Goal: Obtain resource: Download file/media

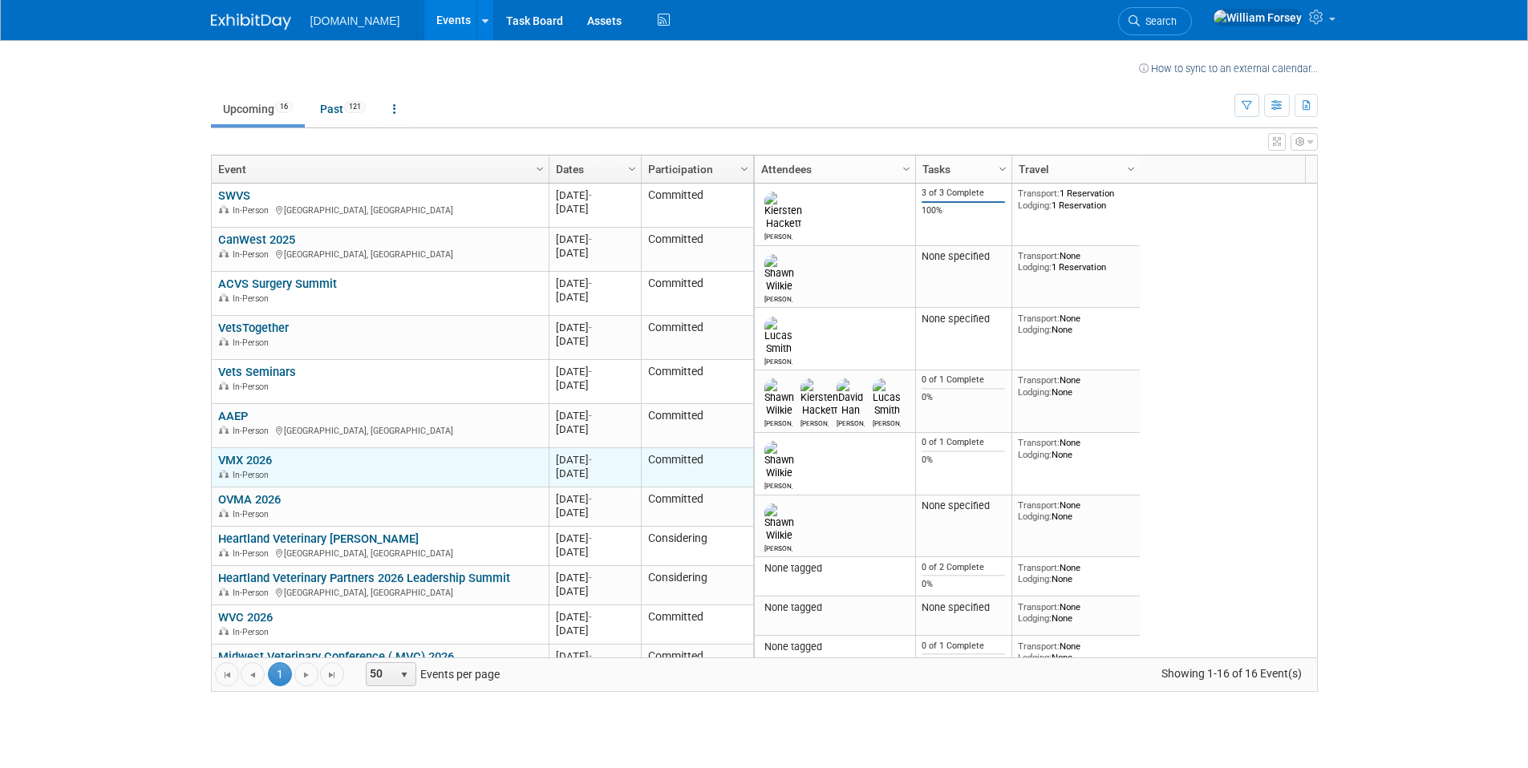
scroll to position [96, 0]
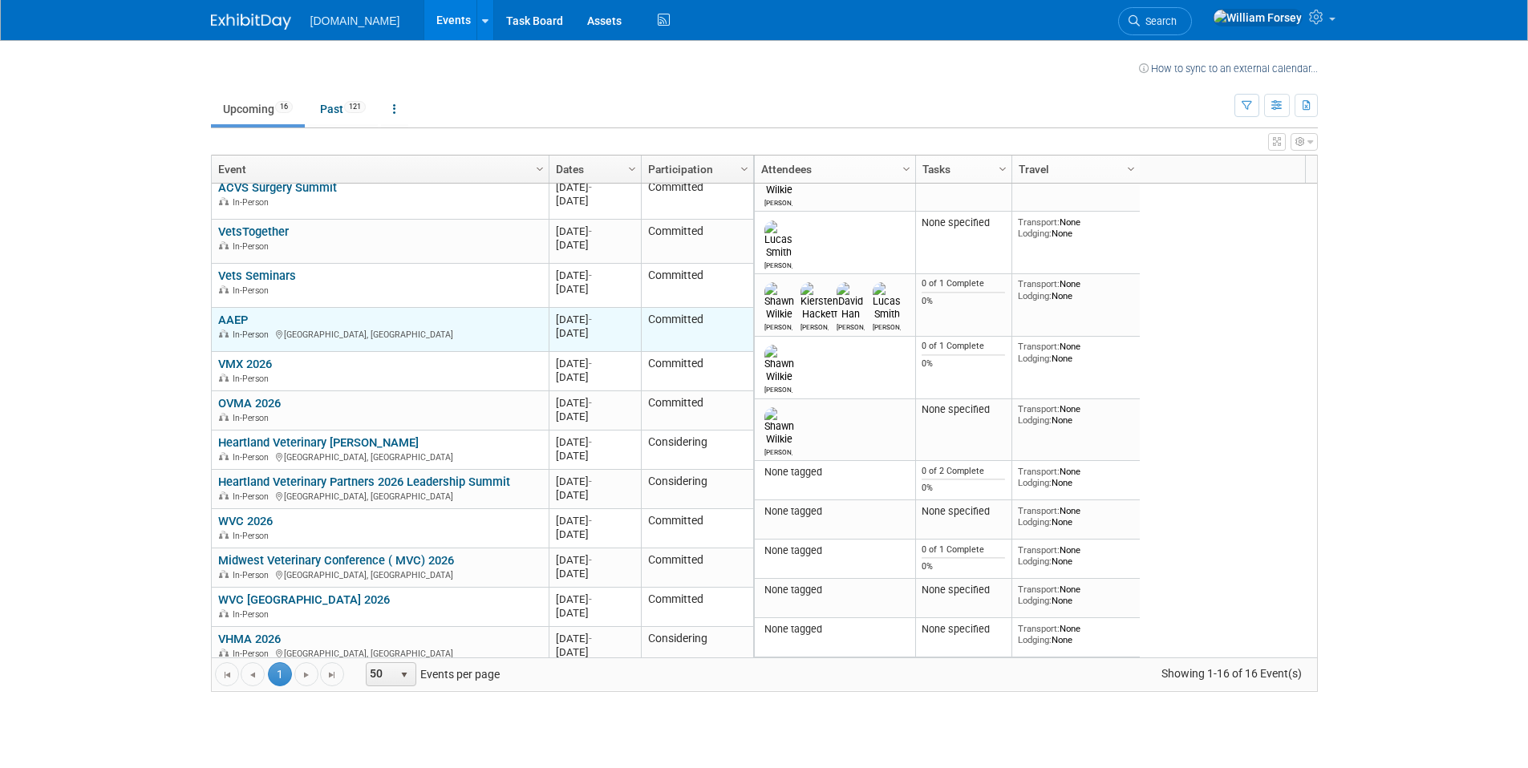
click at [237, 321] on link "AAEP" at bounding box center [233, 320] width 30 height 14
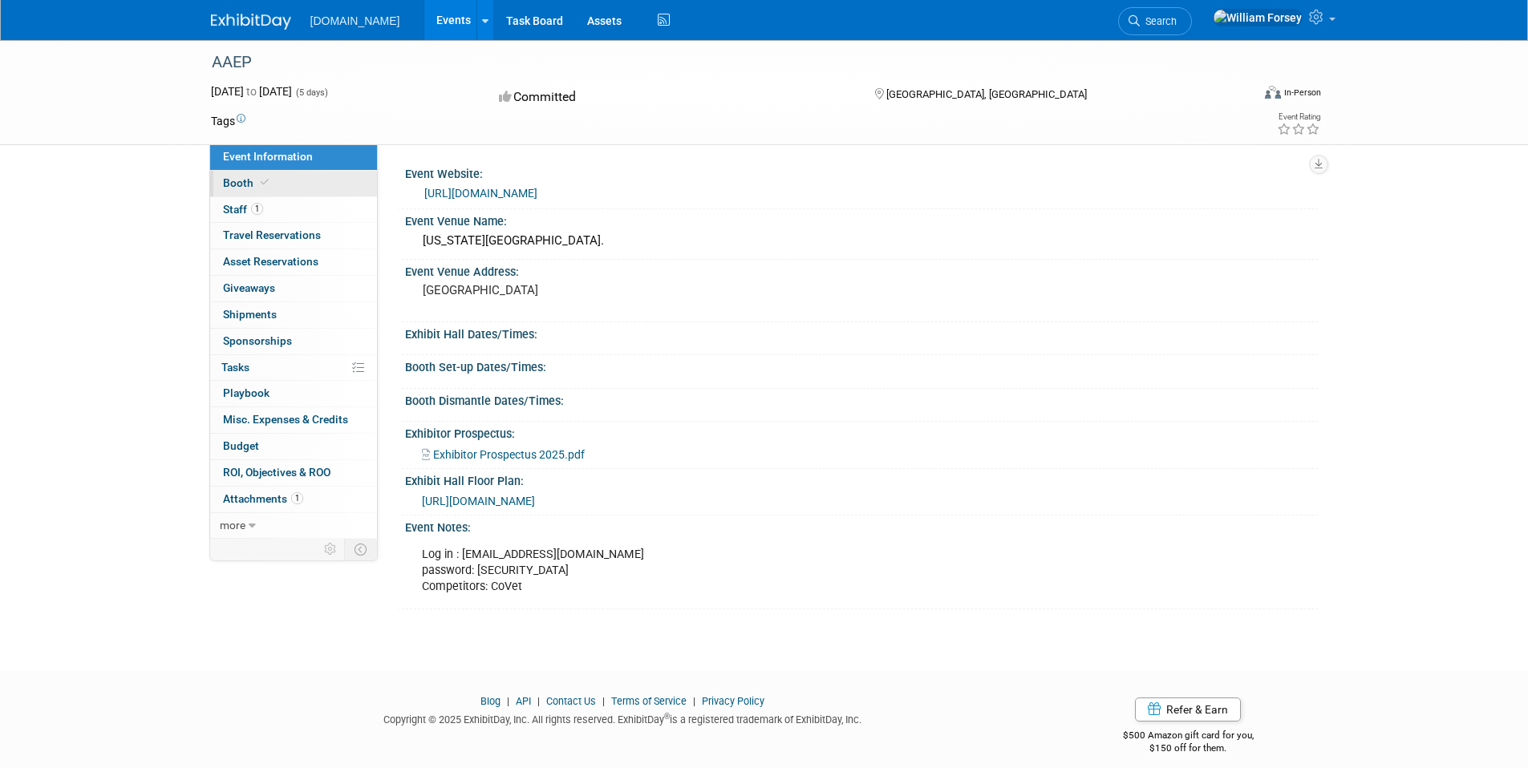
click at [281, 184] on link "Booth" at bounding box center [293, 184] width 167 height 26
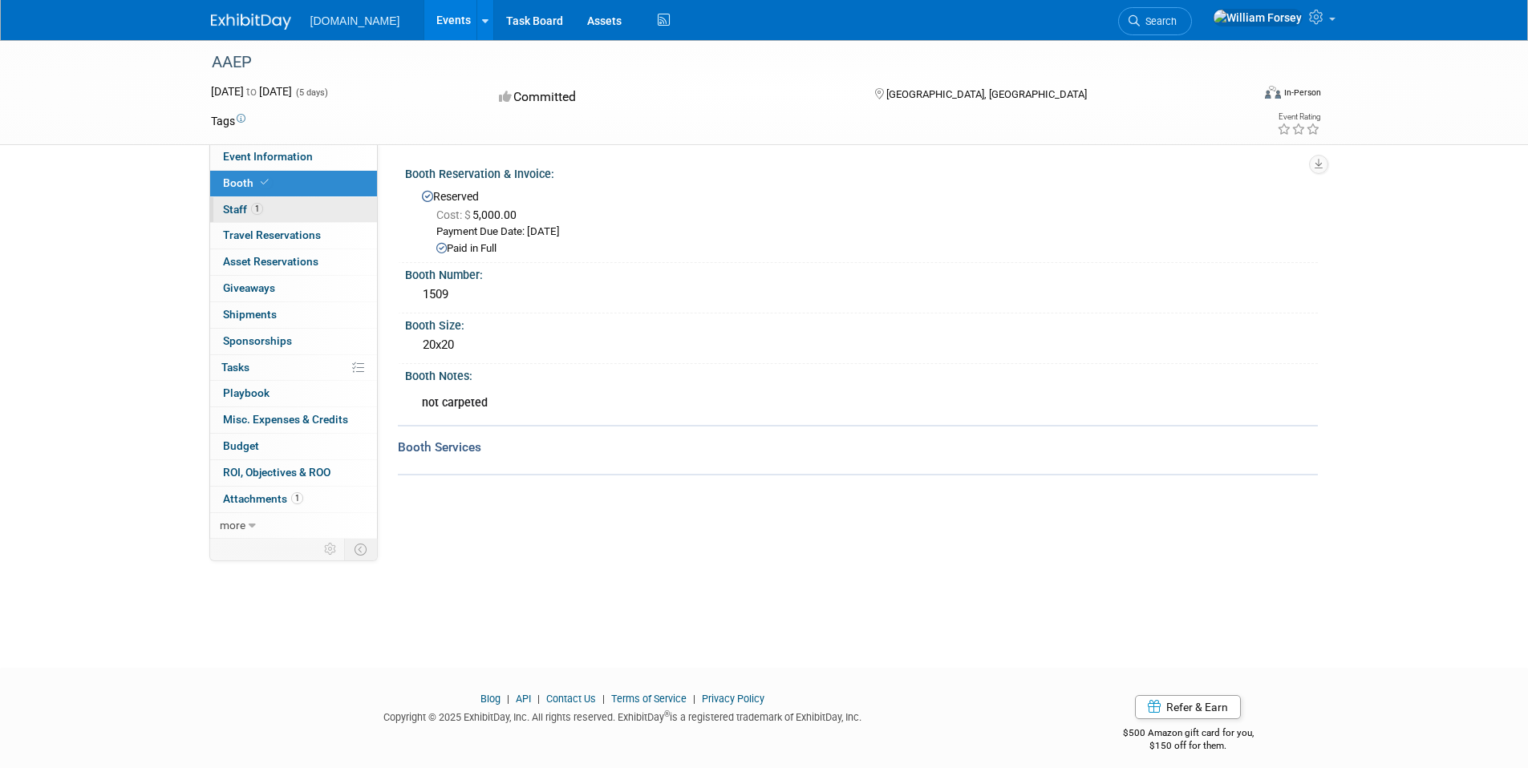
click at [290, 207] on link "1 Staff 1" at bounding box center [293, 210] width 167 height 26
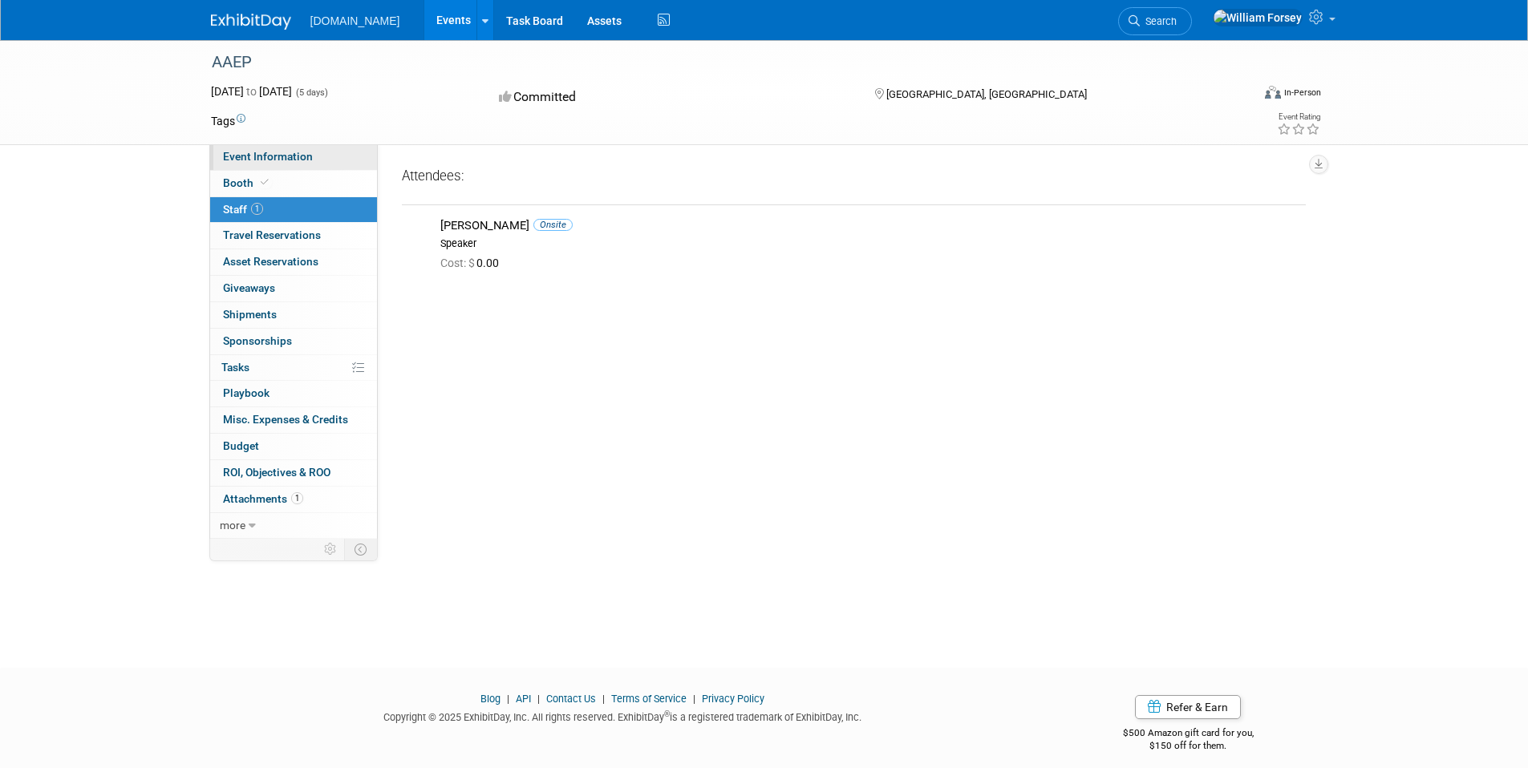
click at [291, 162] on span "Event Information" at bounding box center [268, 156] width 90 height 13
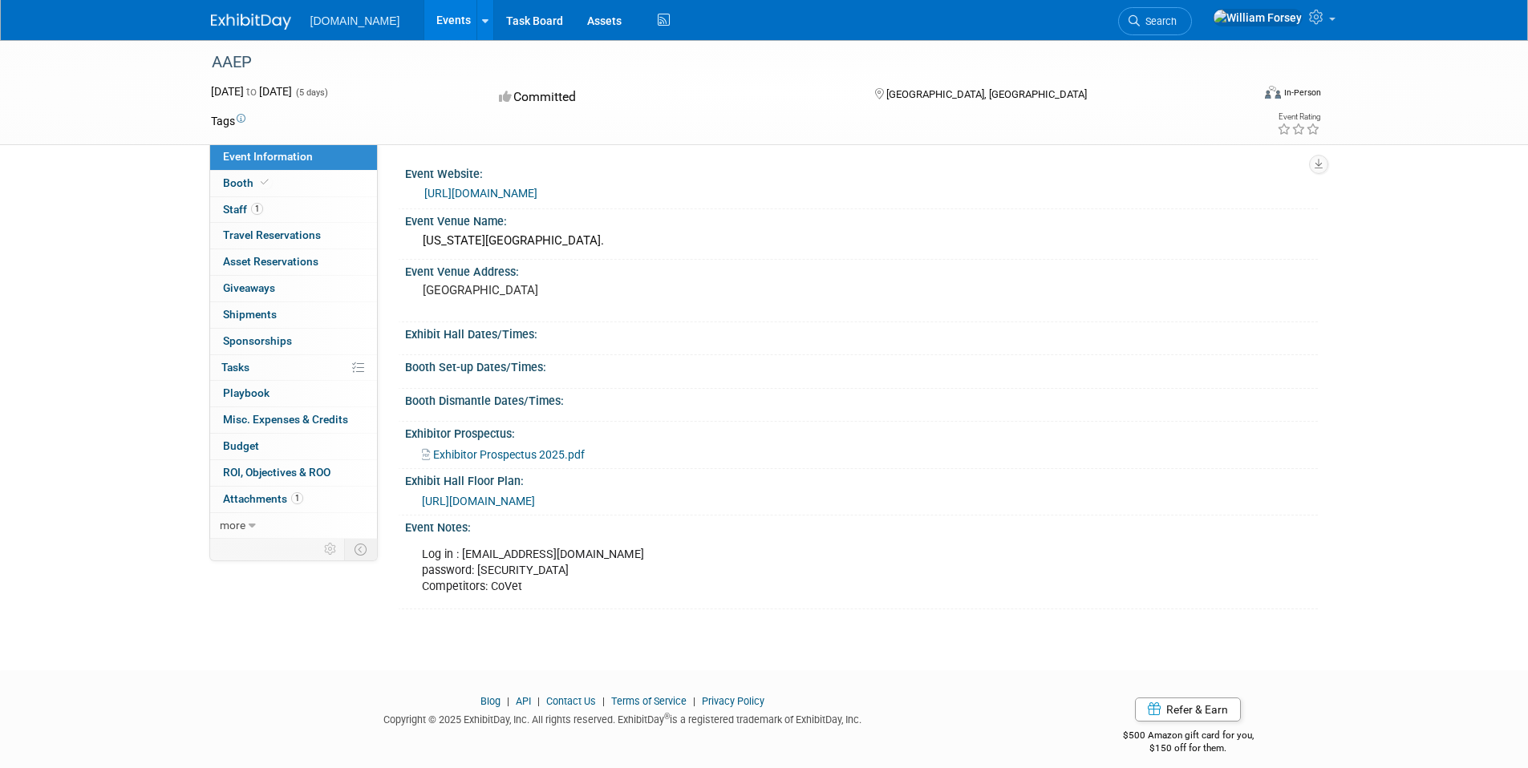
click at [545, 456] on span "Exhibitor Prospectus 2025.pdf" at bounding box center [509, 454] width 152 height 13
